Goal: Book appointment/travel/reservation

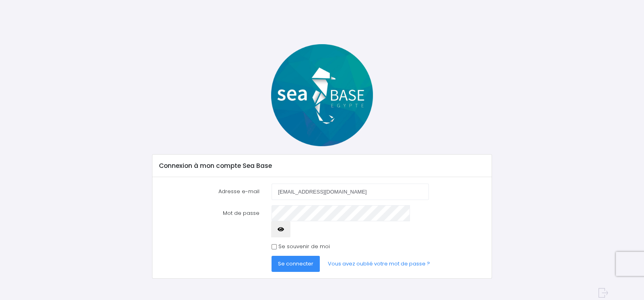
type input "[EMAIL_ADDRESS][DOMAIN_NAME]"
click at [294, 260] on span "Se connecter" at bounding box center [295, 264] width 35 height 8
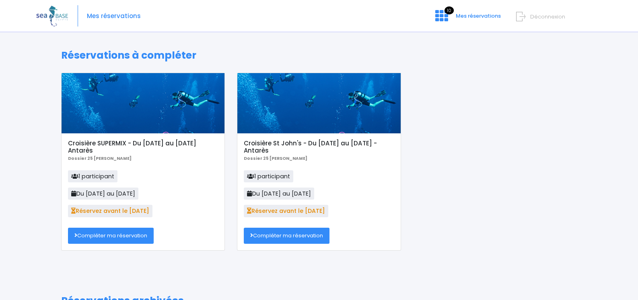
click at [97, 241] on link "Compléter ma réservation" at bounding box center [111, 236] width 86 height 16
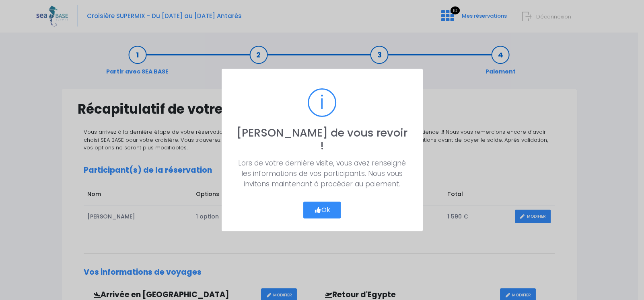
click at [333, 203] on button "Ok" at bounding box center [322, 210] width 38 height 17
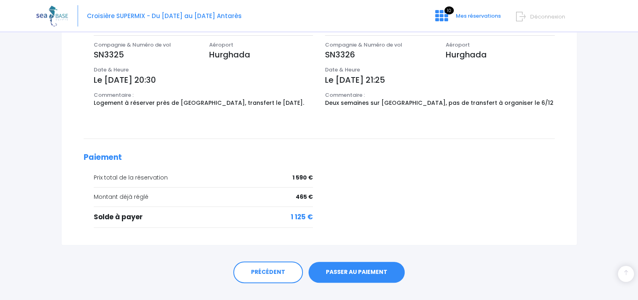
scroll to position [286, 0]
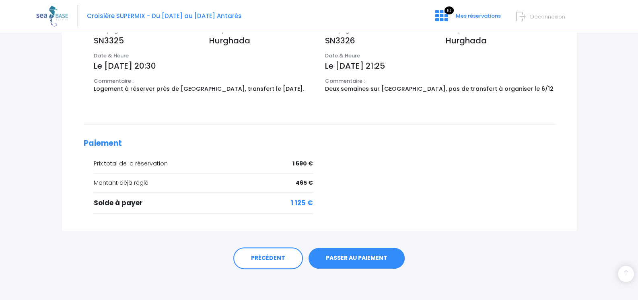
click at [372, 261] on link "PASSER AU PAIEMENT" at bounding box center [357, 258] width 96 height 21
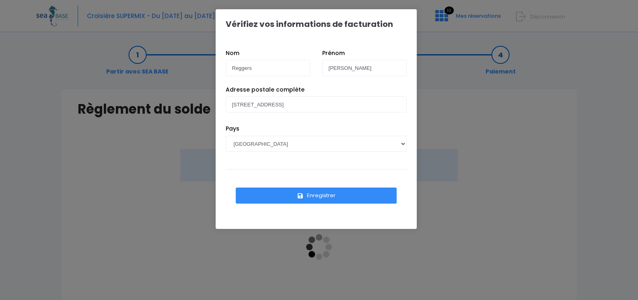
click at [338, 196] on button "Enregistrer" at bounding box center [316, 196] width 161 height 16
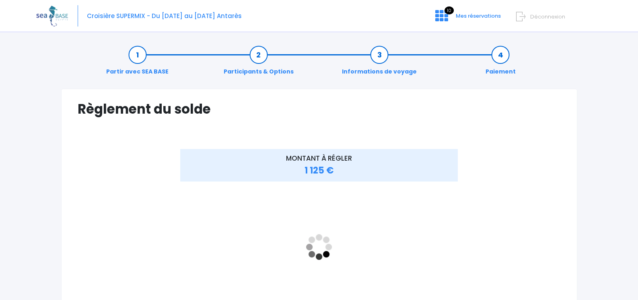
click at [381, 55] on link "Informations de voyage" at bounding box center [379, 63] width 83 height 25
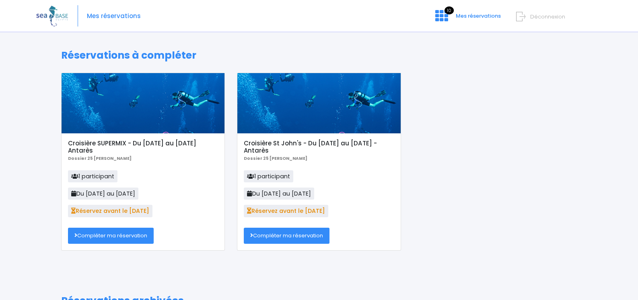
click at [114, 238] on link "Compléter ma réservation" at bounding box center [111, 236] width 86 height 16
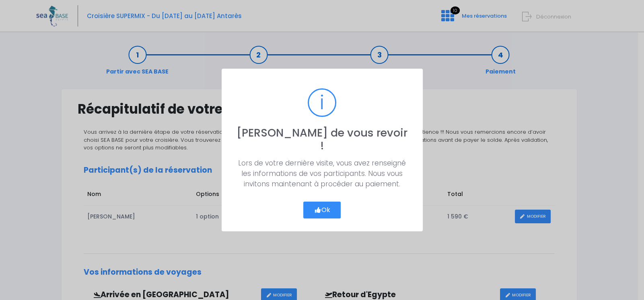
click at [323, 205] on button "Ok" at bounding box center [322, 210] width 38 height 17
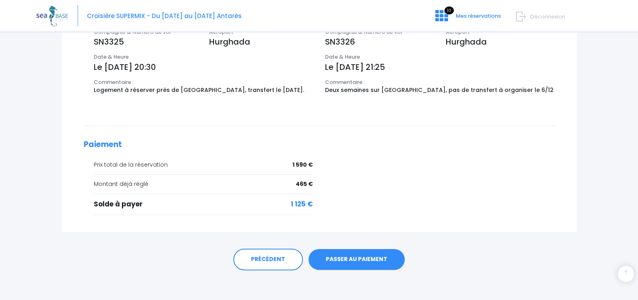
scroll to position [286, 0]
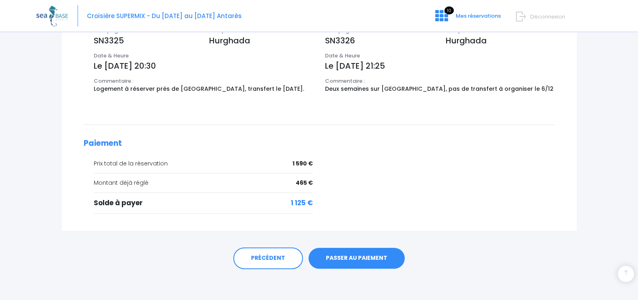
click at [352, 254] on link "PASSER AU PAIEMENT" at bounding box center [357, 258] width 96 height 21
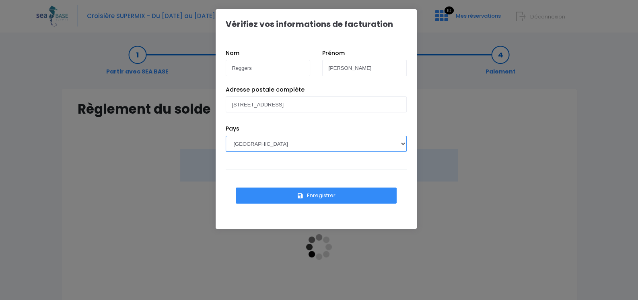
click at [253, 143] on select "[GEOGRAPHIC_DATA] [GEOGRAPHIC_DATA], [GEOGRAPHIC_DATA] [GEOGRAPHIC_DATA] [GEOGR…" at bounding box center [316, 144] width 181 height 16
select select "BE"
click at [226, 136] on select "[GEOGRAPHIC_DATA] [GEOGRAPHIC_DATA], [GEOGRAPHIC_DATA] [GEOGRAPHIC_DATA] [GEOGR…" at bounding box center [316, 144] width 181 height 16
click at [343, 194] on button "Enregistrer" at bounding box center [316, 196] width 161 height 16
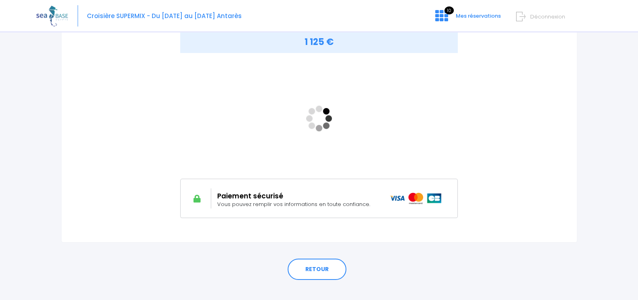
scroll to position [140, 0]
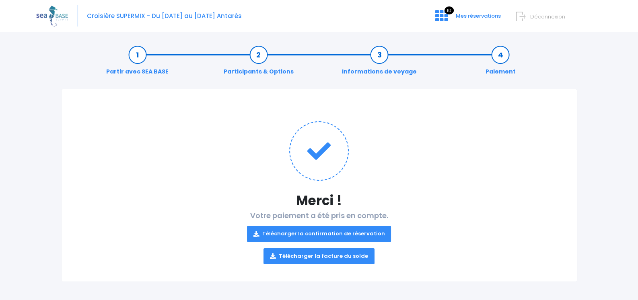
click at [543, 17] on span "Déconnexion" at bounding box center [547, 17] width 35 height 8
